Goal: Task Accomplishment & Management: Manage account settings

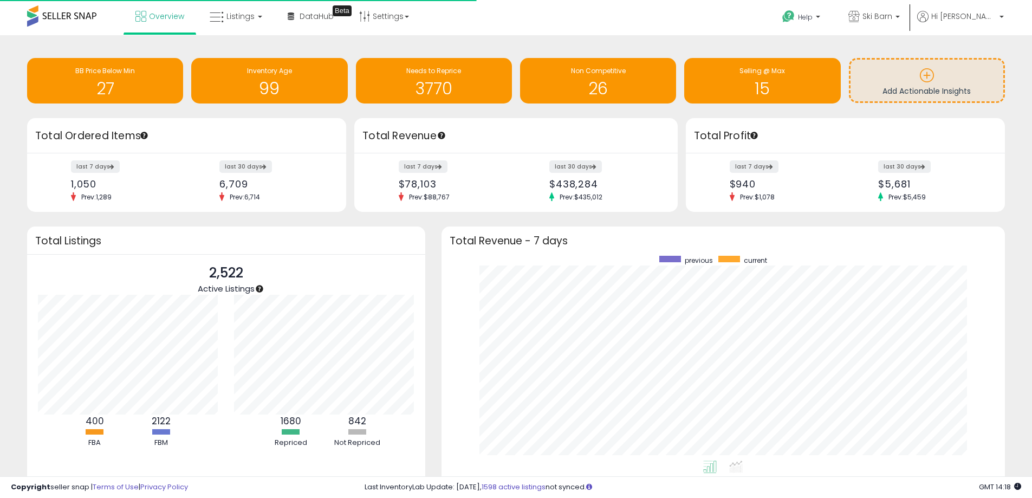
scroll to position [205, 542]
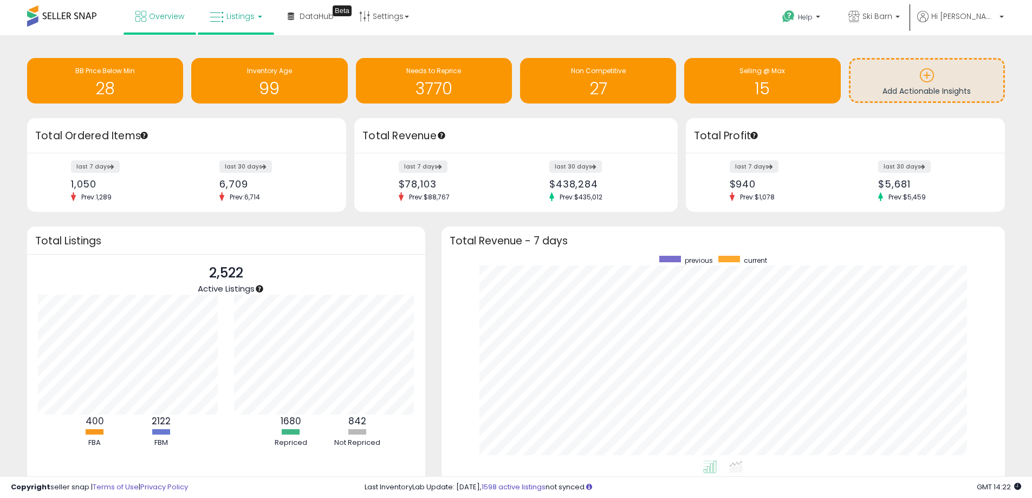
click at [226, 23] on link "Listings" at bounding box center [236, 16] width 69 height 33
click at [242, 51] on icon at bounding box center [244, 54] width 47 height 14
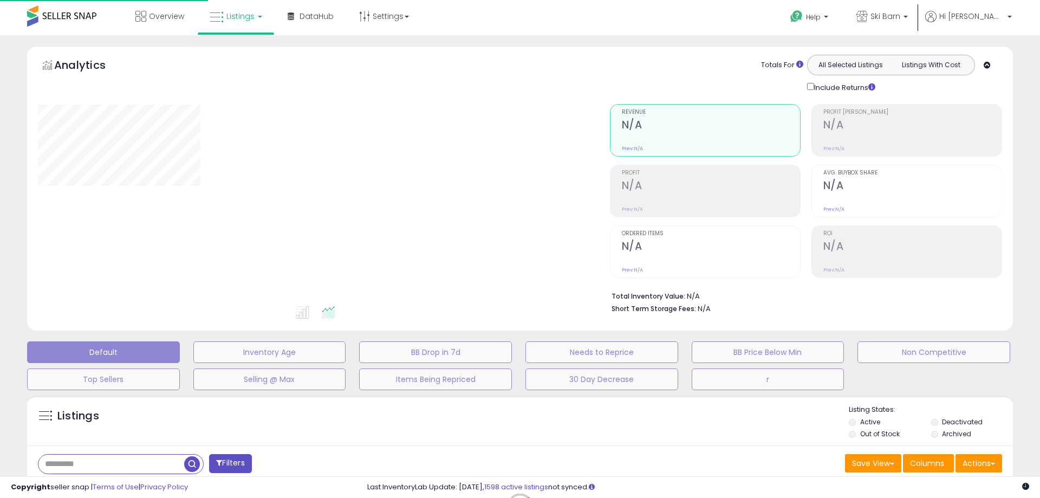
click at [252, 20] on span "Listings" at bounding box center [240, 16] width 28 height 11
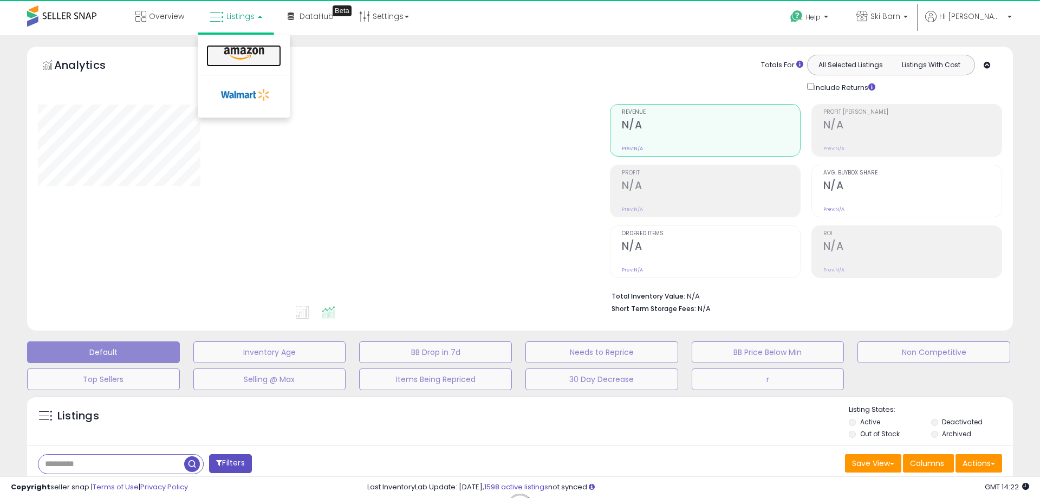
click at [246, 53] on icon at bounding box center [244, 54] width 47 height 14
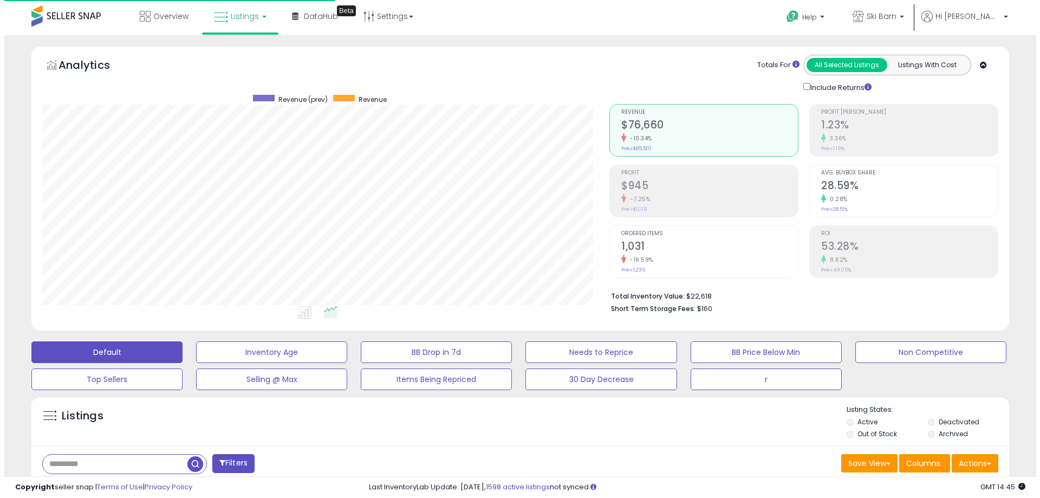
scroll to position [222, 567]
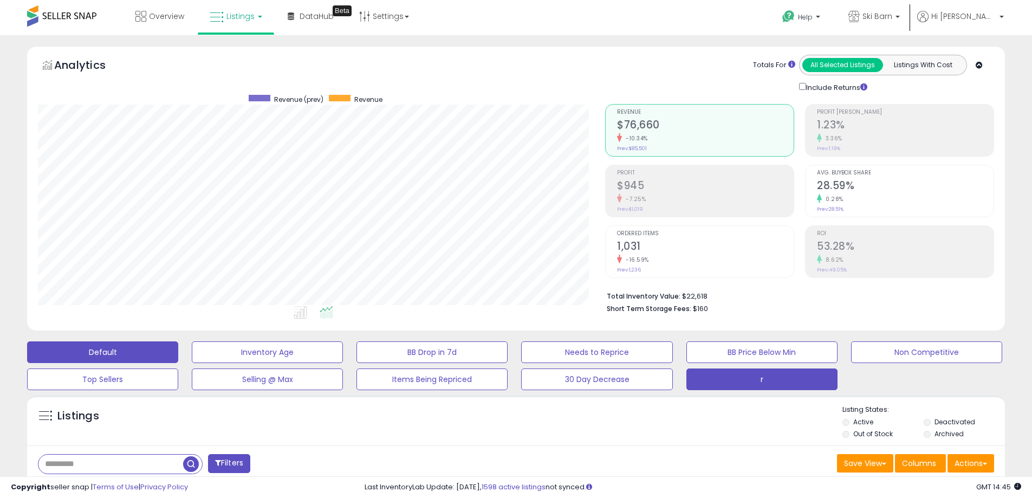
click at [791, 385] on button "r" at bounding box center [762, 379] width 151 height 22
